Goal: Find specific page/section: Find specific page/section

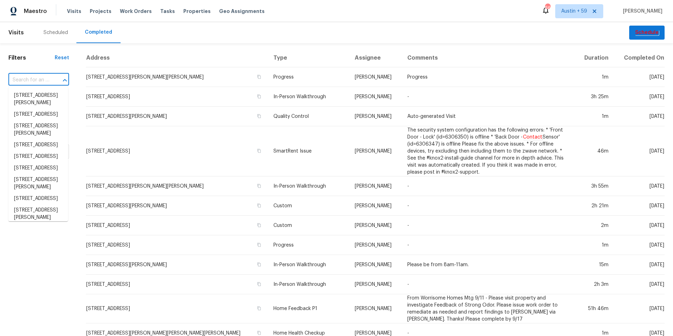
click at [42, 79] on input "text" at bounding box center [28, 80] width 41 height 11
paste input "[STREET_ADDRESS]"
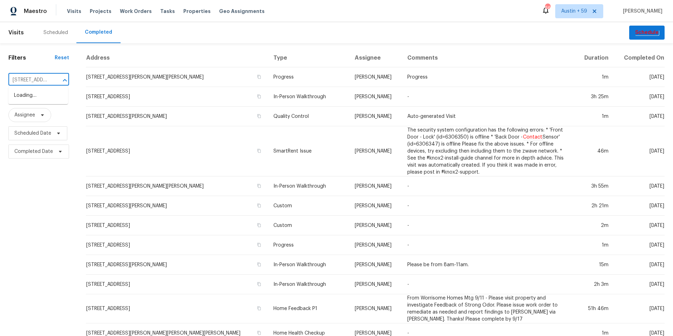
scroll to position [0, 64]
type input "[STREET_ADDRESS]"
click at [23, 98] on li "[STREET_ADDRESS]" at bounding box center [38, 96] width 60 height 12
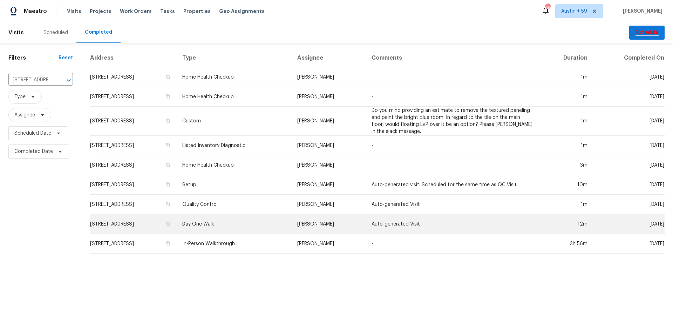
click at [266, 223] on td "Day One Walk" at bounding box center [234, 224] width 115 height 20
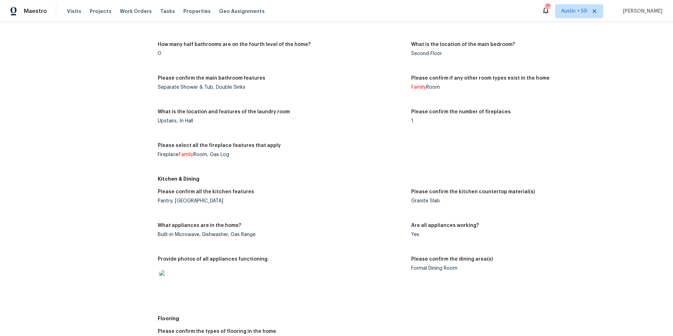
scroll to position [888, 0]
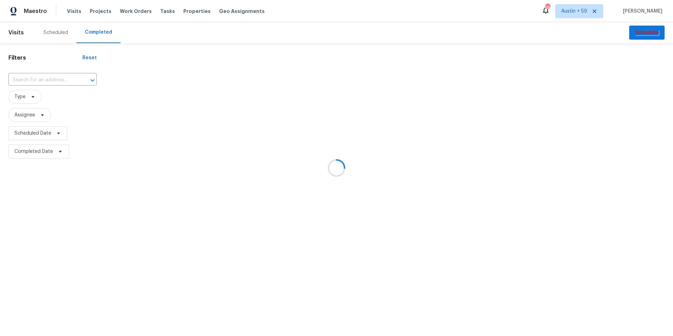
click at [57, 81] on div at bounding box center [336, 168] width 673 height 336
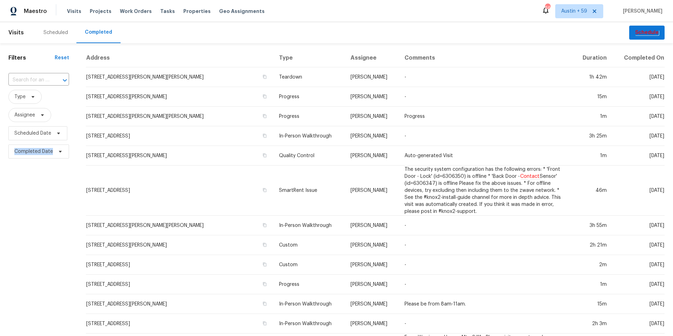
click at [57, 81] on div at bounding box center [60, 80] width 18 height 10
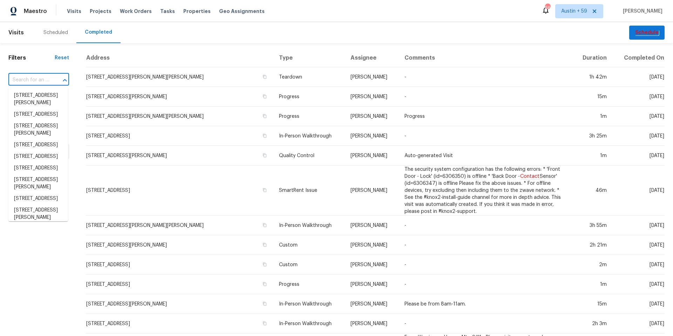
click at [57, 81] on div at bounding box center [60, 80] width 18 height 10
click at [38, 82] on input "text" at bounding box center [28, 80] width 41 height 11
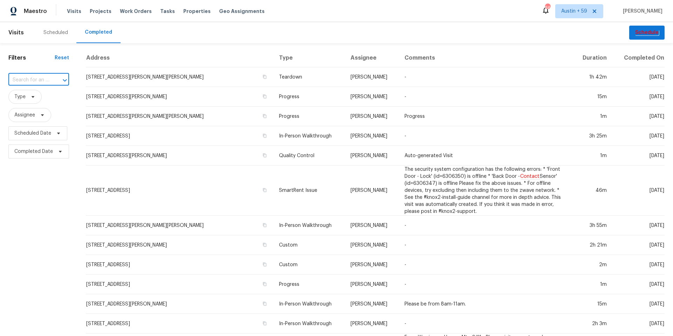
paste input "3701 E 2nd St Apt A, Tucson, AZ 85716"
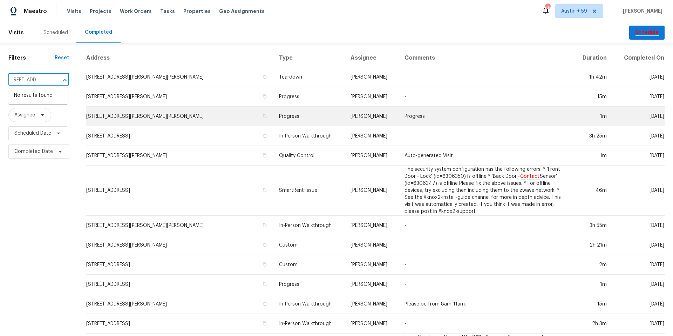
scroll to position [0, 52]
drag, startPoint x: 27, startPoint y: 79, endPoint x: 199, endPoint y: 124, distance: 178.0
click at [199, 124] on div "Filters Reset 3701 E 2nd St Apt A, Tucson, AZ 85716 ​ Type Assignee Scheduled D…" at bounding box center [336, 280] width 673 height 475
type input "3701 E 2nd St"
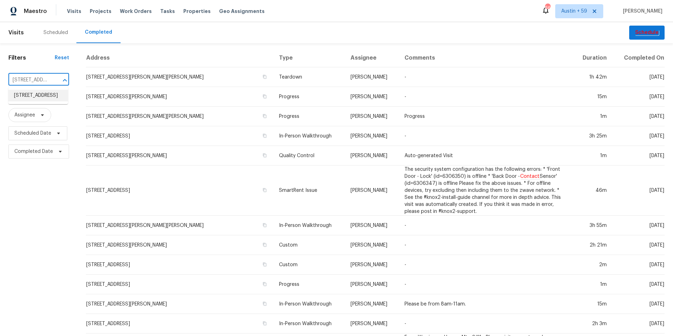
click at [43, 98] on li "3701 E 2nd St Apt A, Tucson, AZ 85716" at bounding box center [38, 96] width 60 height 12
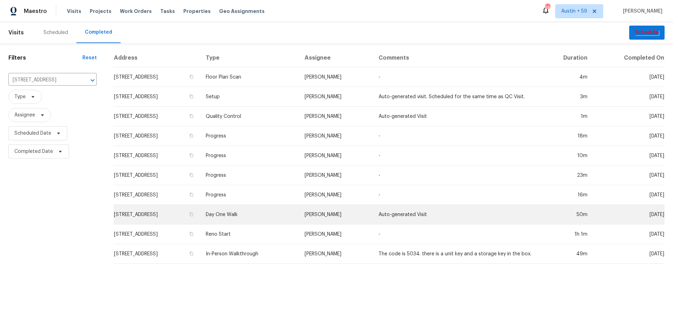
click at [264, 215] on td "Day One Walk" at bounding box center [249, 215] width 99 height 20
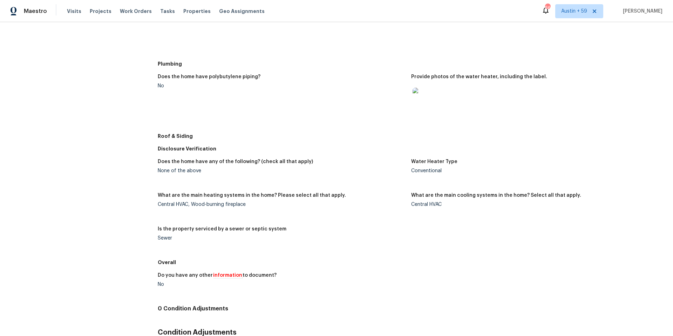
scroll to position [318, 0]
